Goal: Find specific page/section: Find specific page/section

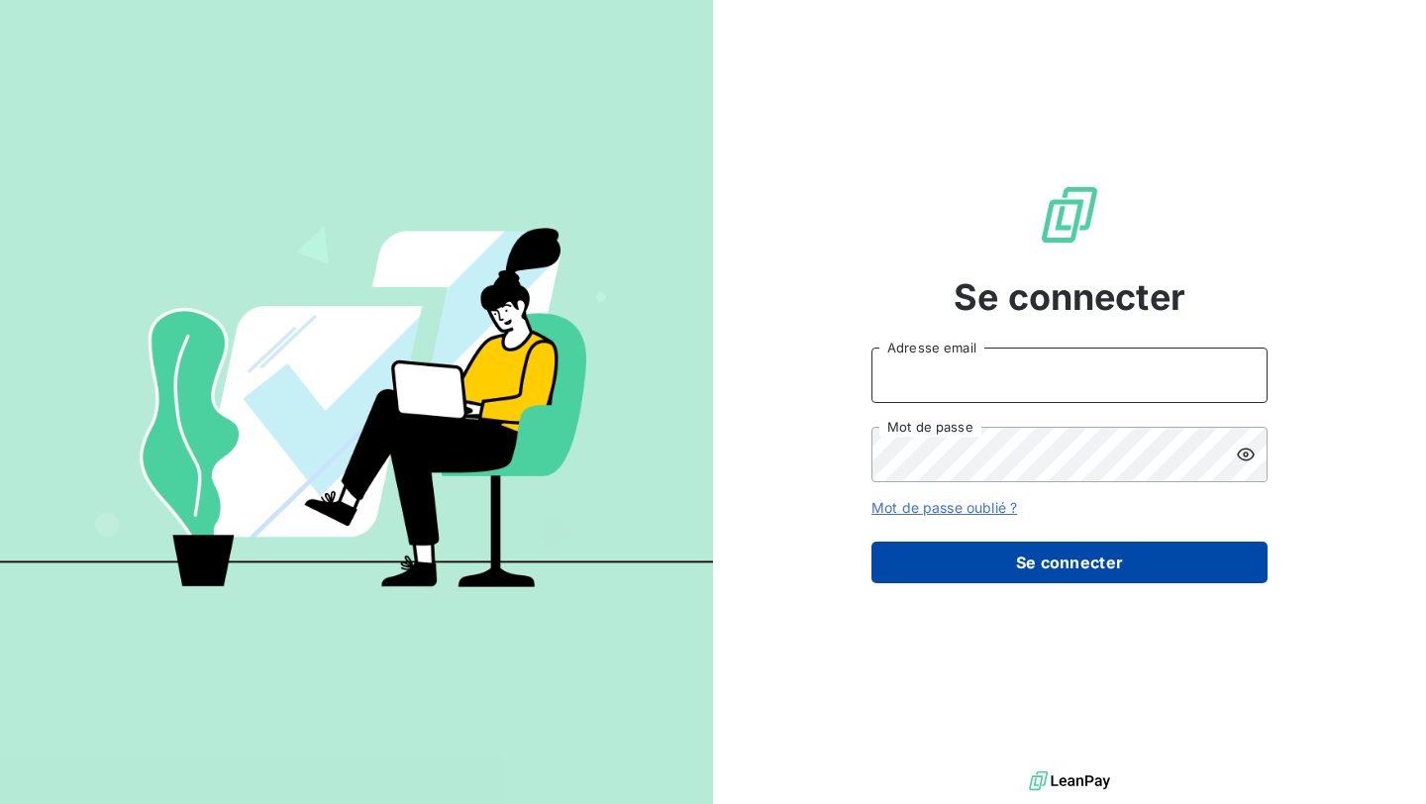
type input "[EMAIL_ADDRESS][PERSON_NAME][DOMAIN_NAME]"
click at [994, 560] on button "Se connecter" at bounding box center [1069, 563] width 396 height 42
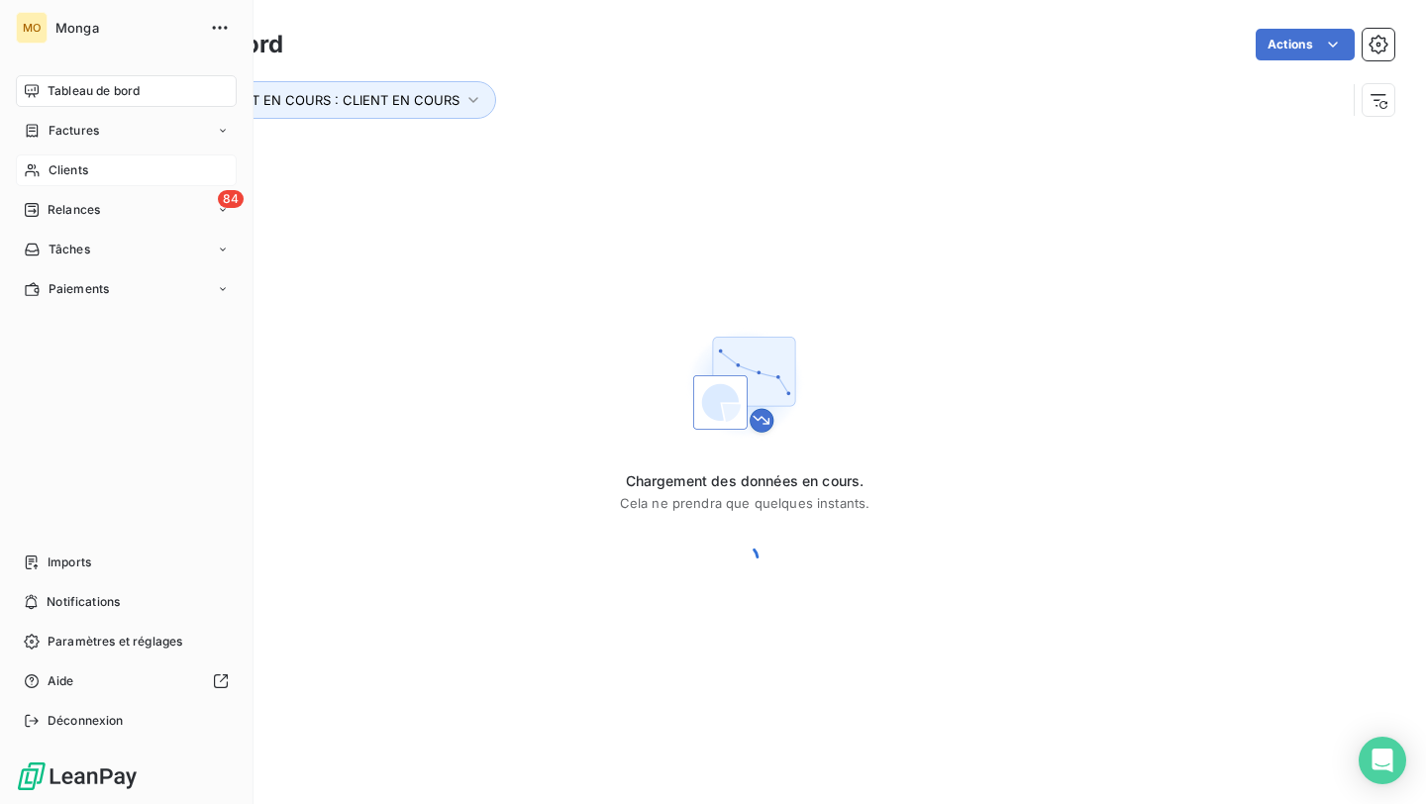
click at [56, 170] on span "Clients" at bounding box center [69, 170] width 40 height 18
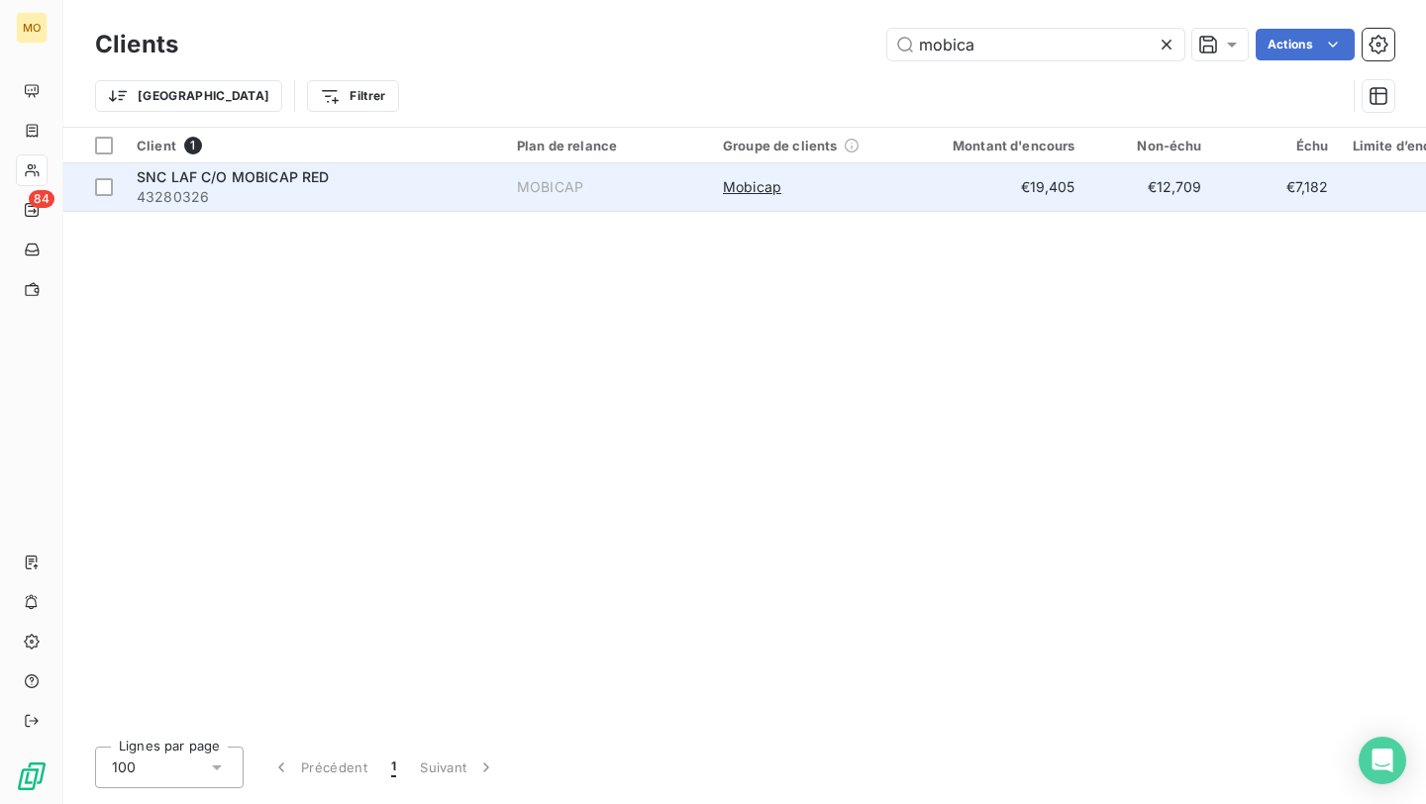
type input "mobica"
click at [318, 199] on span "43280326" at bounding box center [315, 197] width 356 height 20
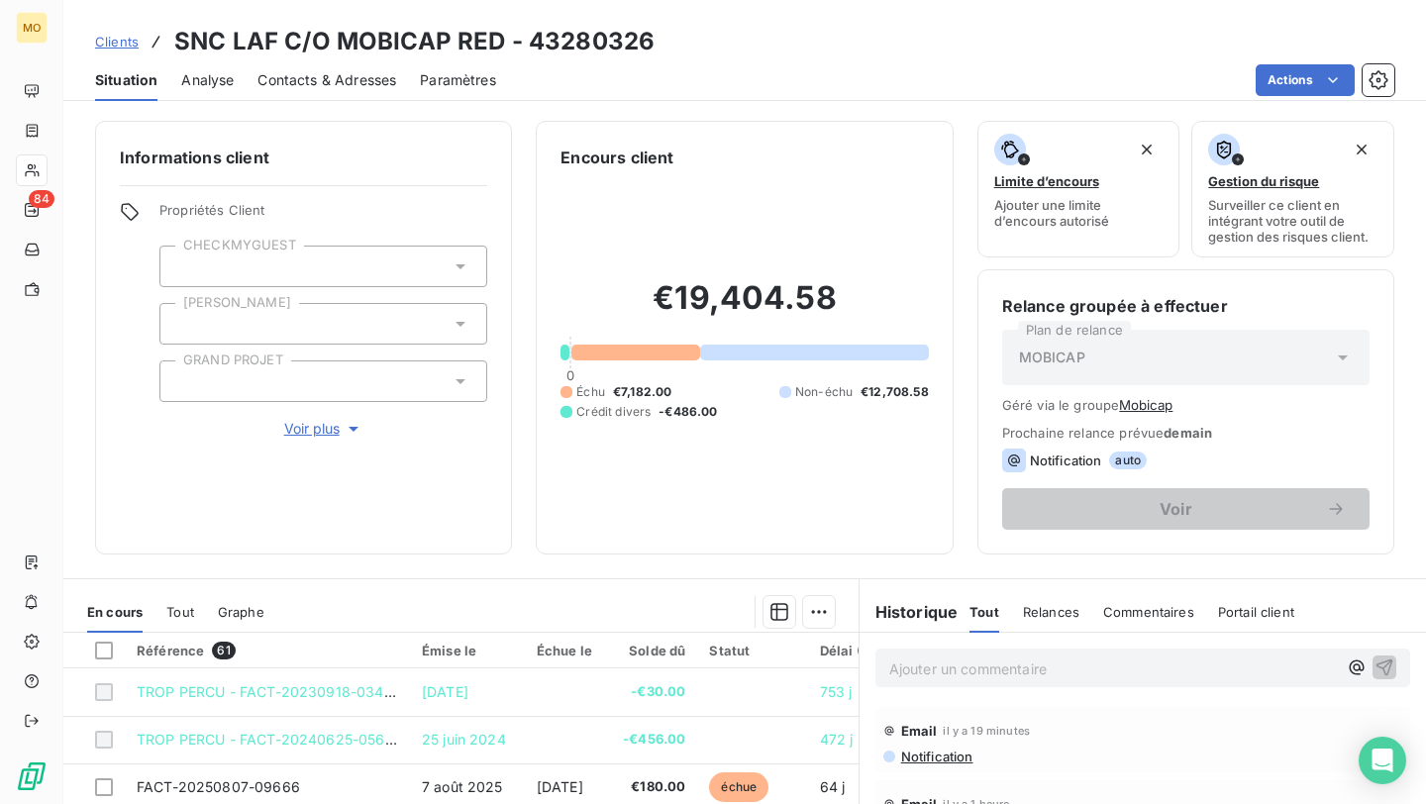
scroll to position [7, 0]
